Goal: Information Seeking & Learning: Find specific page/section

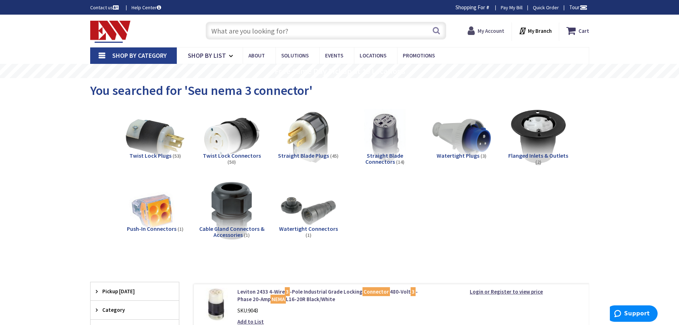
click at [496, 32] on strong "My Account" at bounding box center [491, 30] width 27 height 7
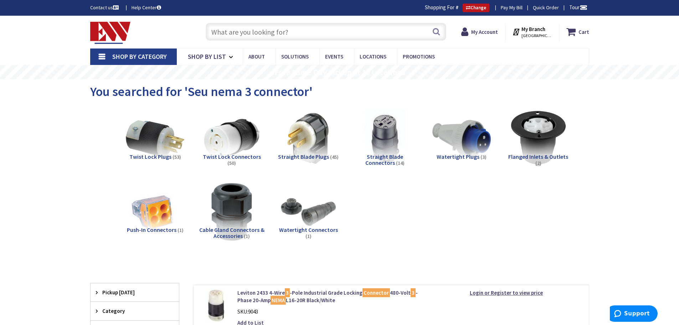
click at [291, 34] on input "text" at bounding box center [326, 32] width 241 height 18
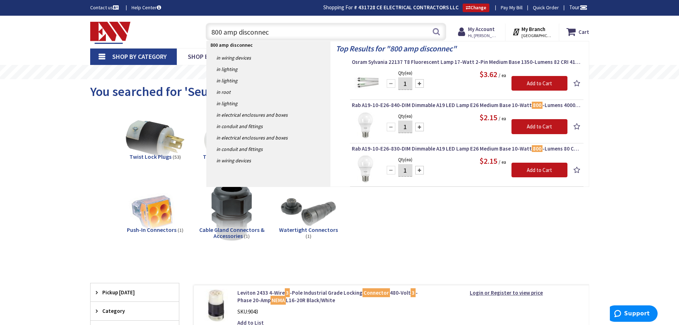
type input "800 amp disconnect"
